Goal: Task Accomplishment & Management: Manage account settings

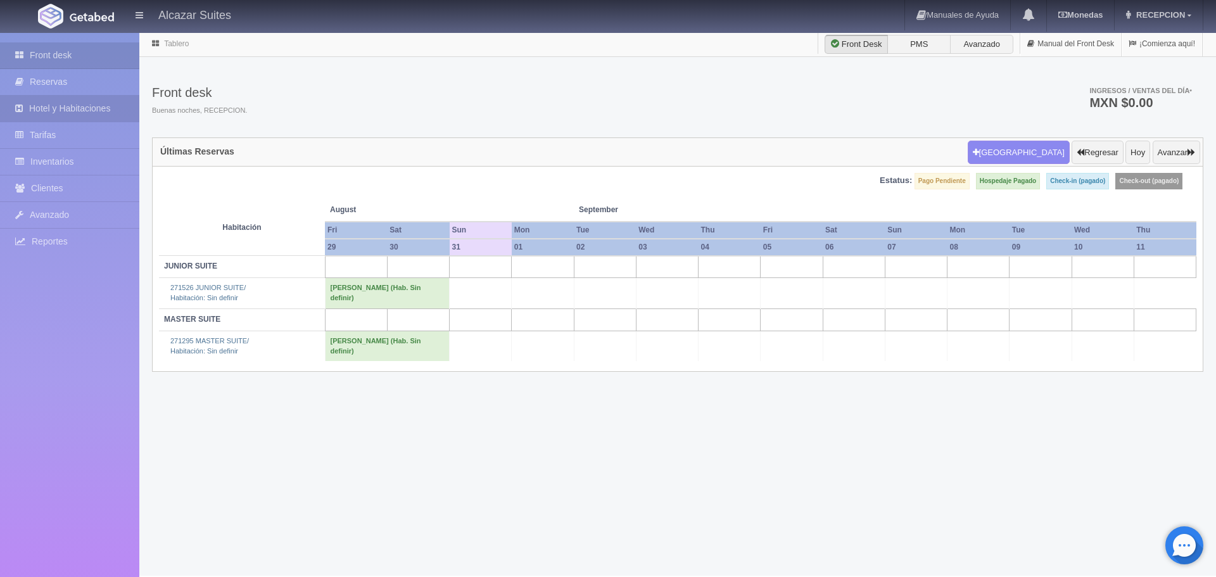
click at [35, 106] on link "Hotel y Habitaciones" at bounding box center [69, 109] width 139 height 26
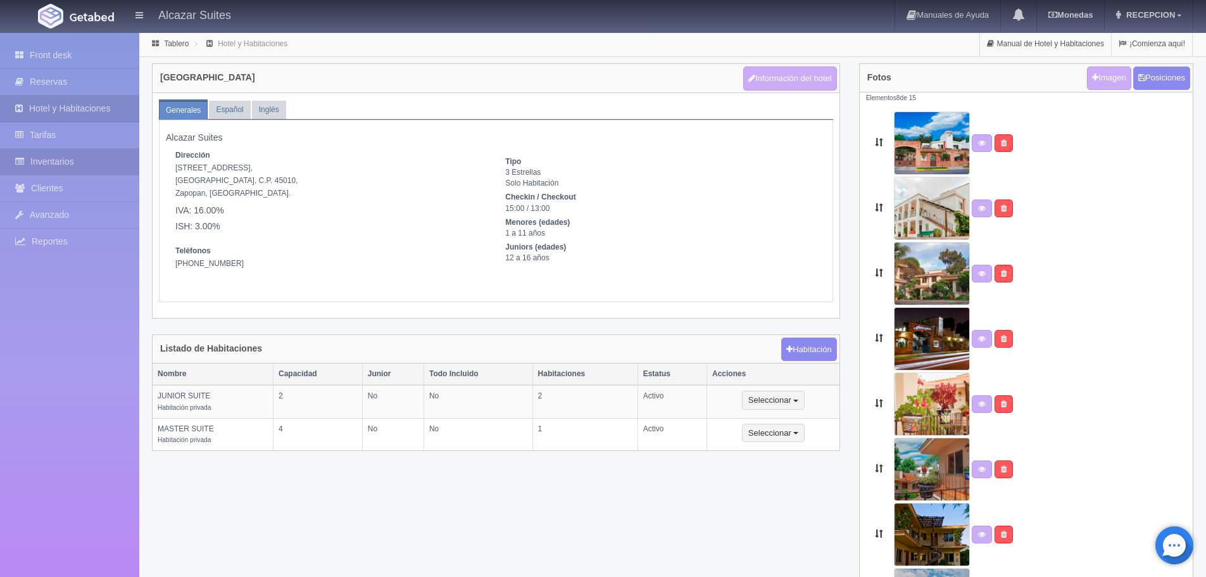
click at [63, 156] on link "Inventarios" at bounding box center [69, 162] width 139 height 26
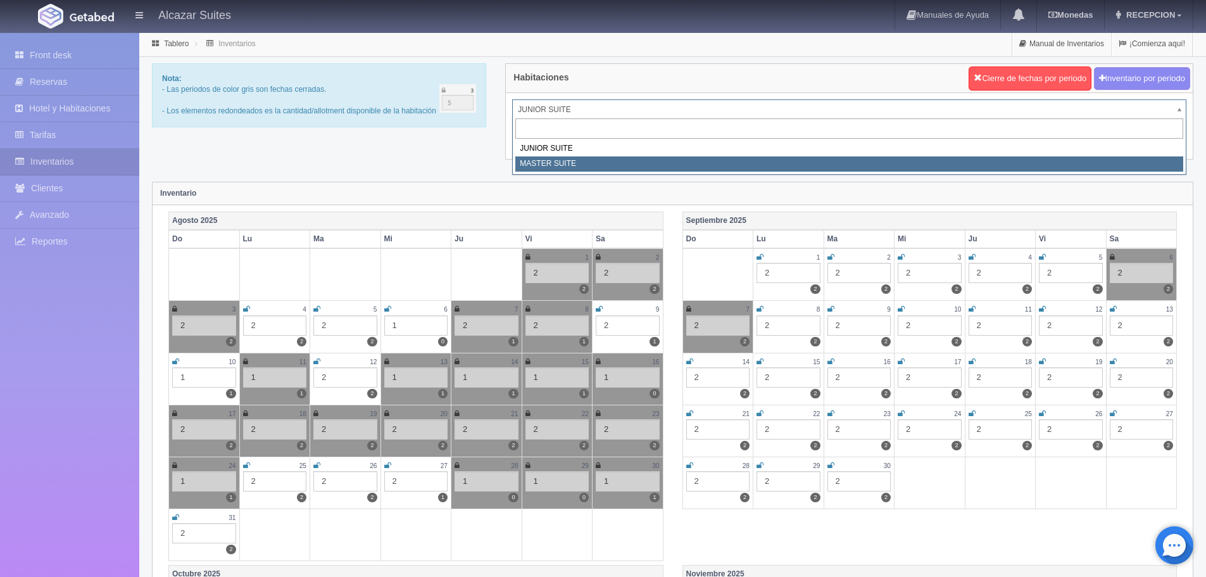
select select "305"
